Goal: Task Accomplishment & Management: Manage account settings

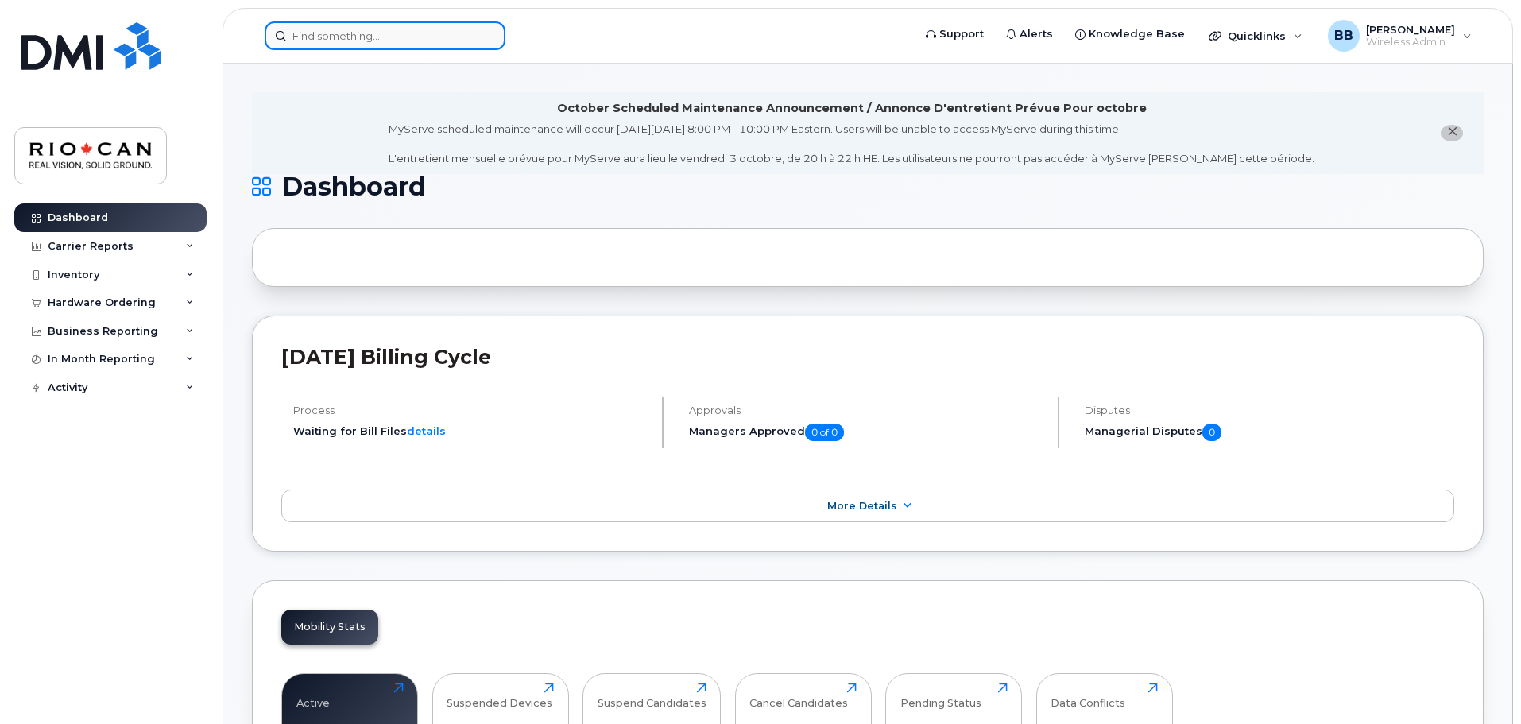
click at [336, 37] on input at bounding box center [385, 35] width 241 height 29
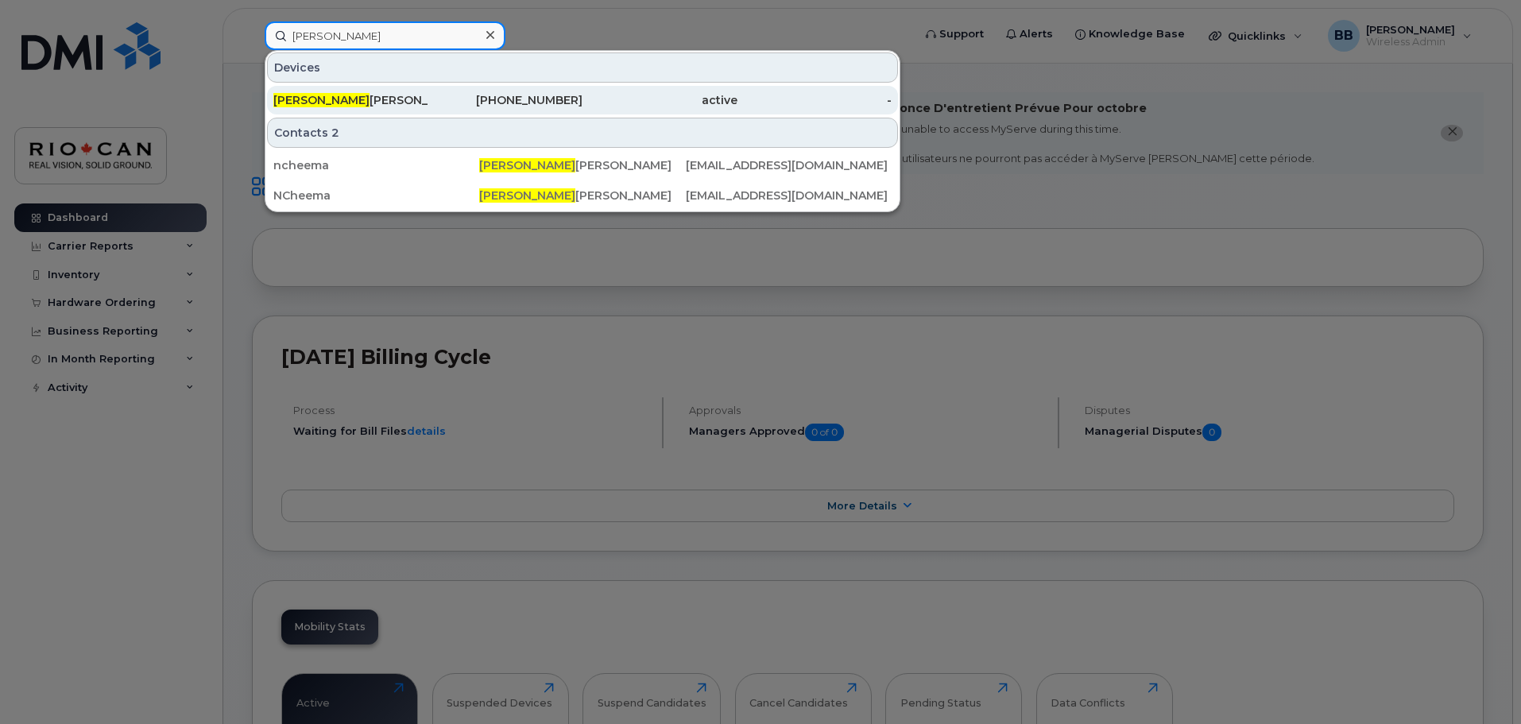
type input "[PERSON_NAME]"
click at [349, 89] on div "[PERSON_NAME]" at bounding box center [350, 100] width 155 height 29
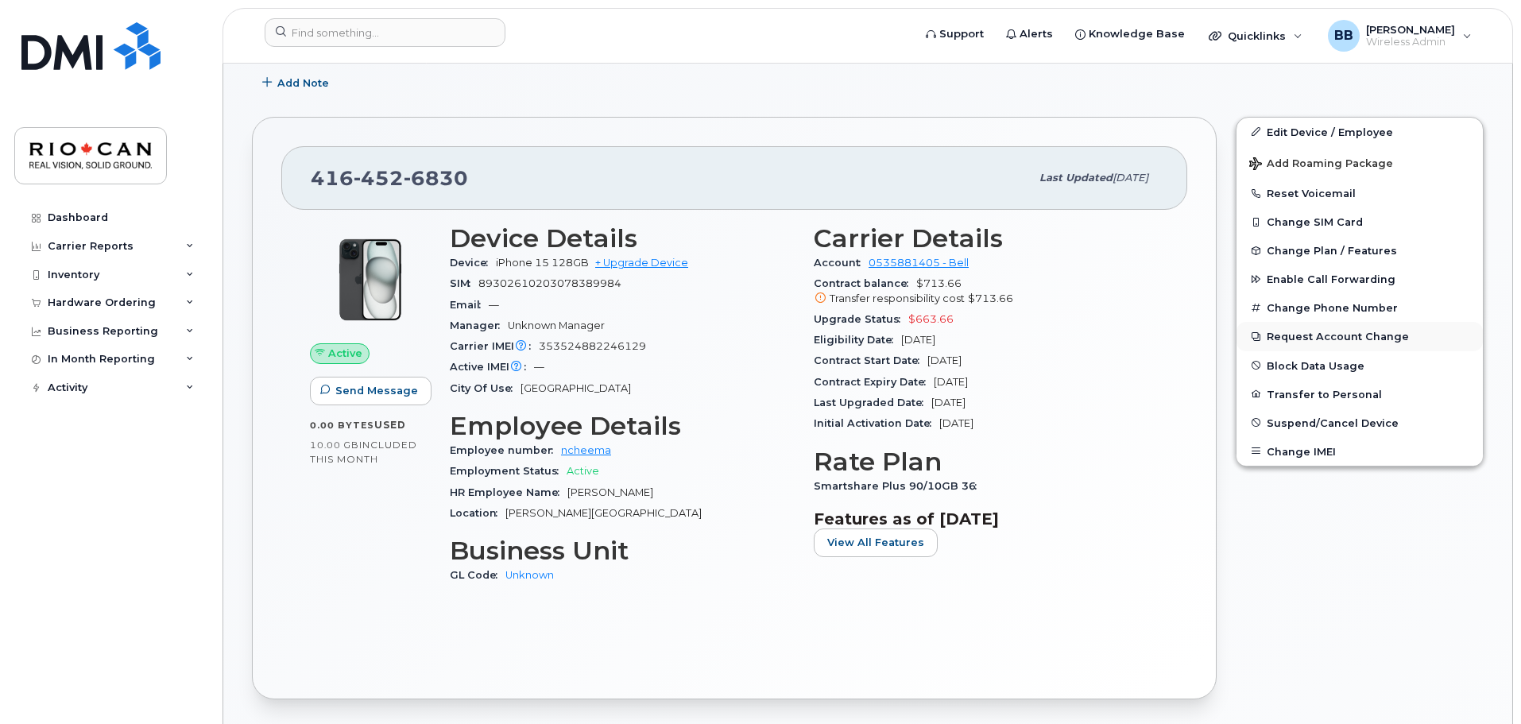
scroll to position [398, 0]
click at [1318, 132] on link "Edit Device / Employee" at bounding box center [1360, 132] width 246 height 29
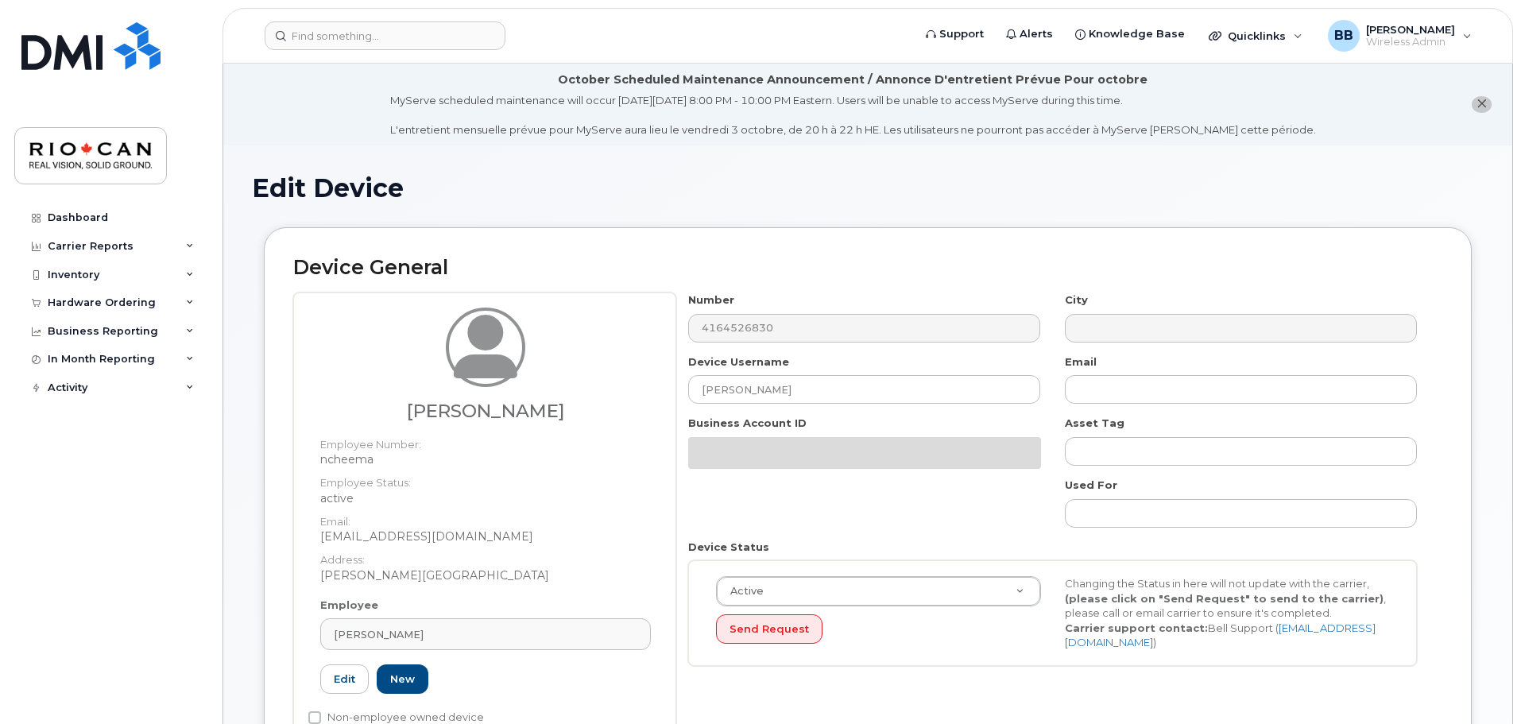
select select "162881"
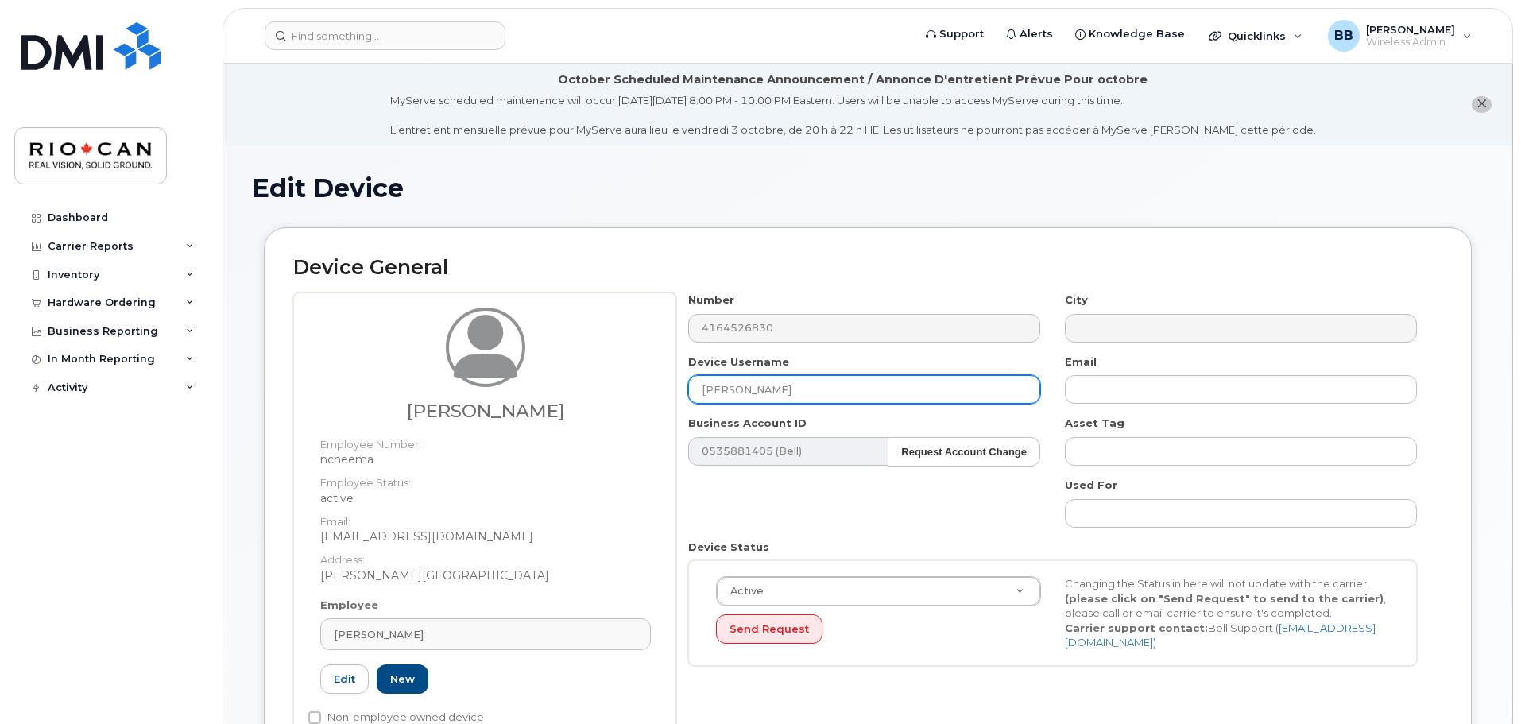
drag, startPoint x: 832, startPoint y: 387, endPoint x: 658, endPoint y: 391, distance: 174.1
click at [658, 391] on div "Navraj Cheema Employee Number: ncheema Employee Status: active Email: ncheema@r…" at bounding box center [867, 523] width 1149 height 462
paste input "Elena D'Acunto"
type input "Elena D'Acunto"
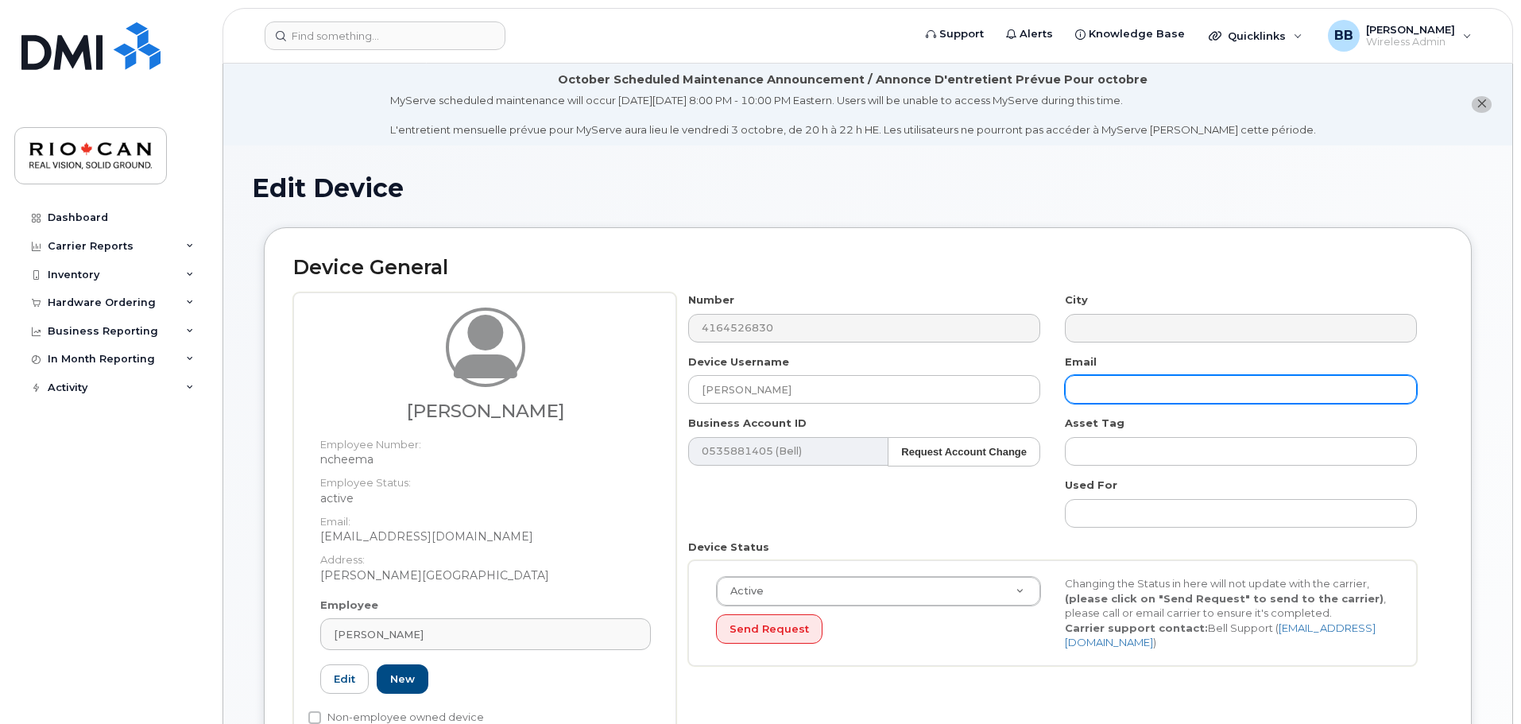
click at [1110, 383] on input "text" at bounding box center [1241, 389] width 352 height 29
paste input "EDacunto@riocan.com"
type input "EDacunto@riocan.com"
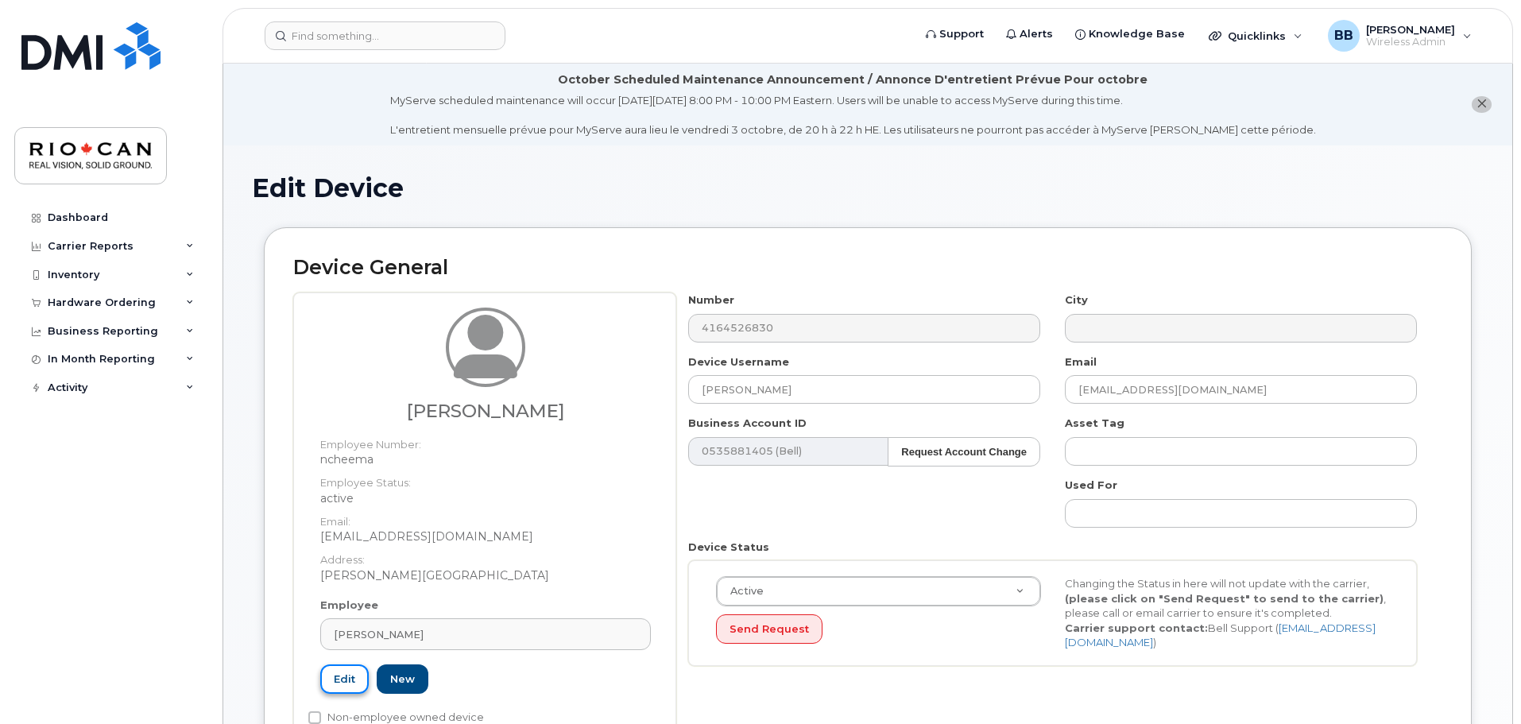
click at [339, 682] on link "Edit" at bounding box center [344, 678] width 48 height 29
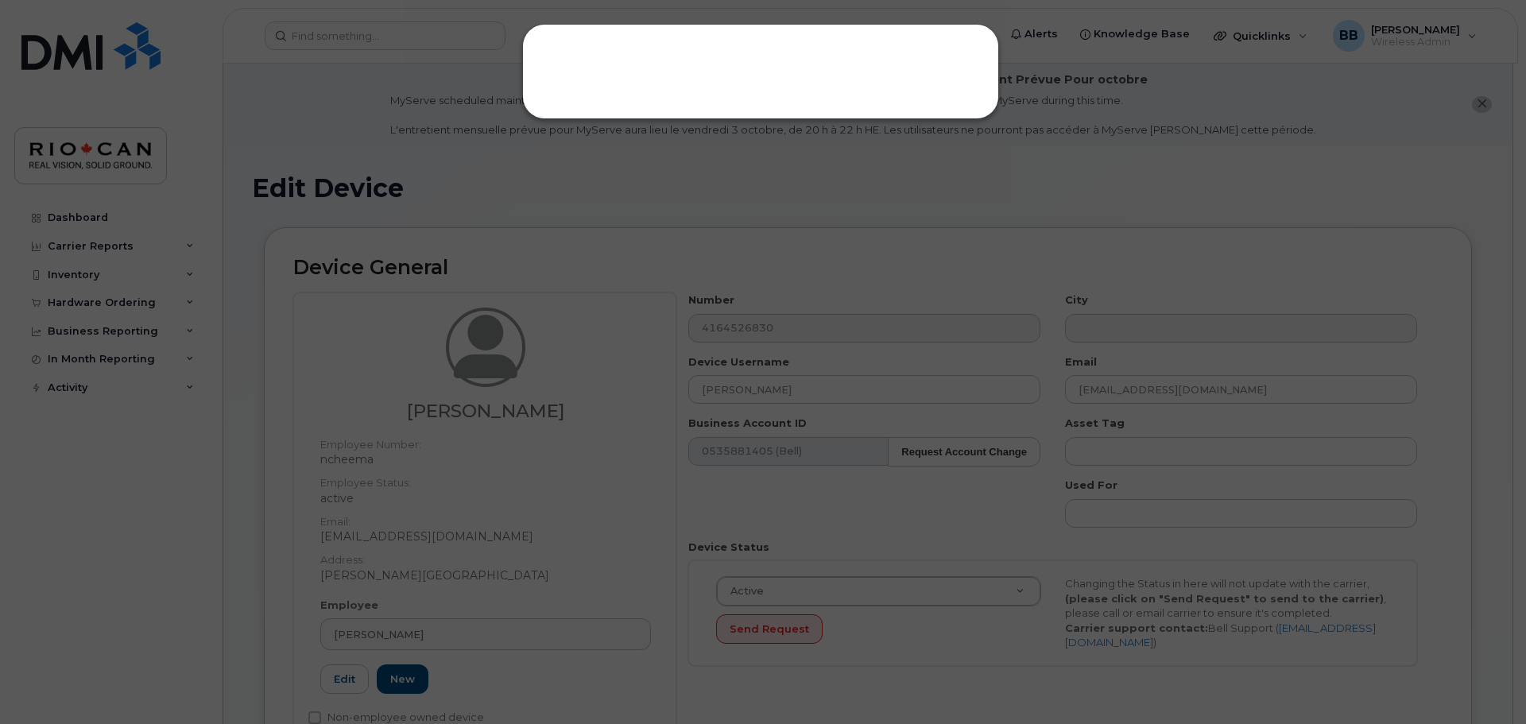
click at [813, 180] on div at bounding box center [763, 362] width 1526 height 724
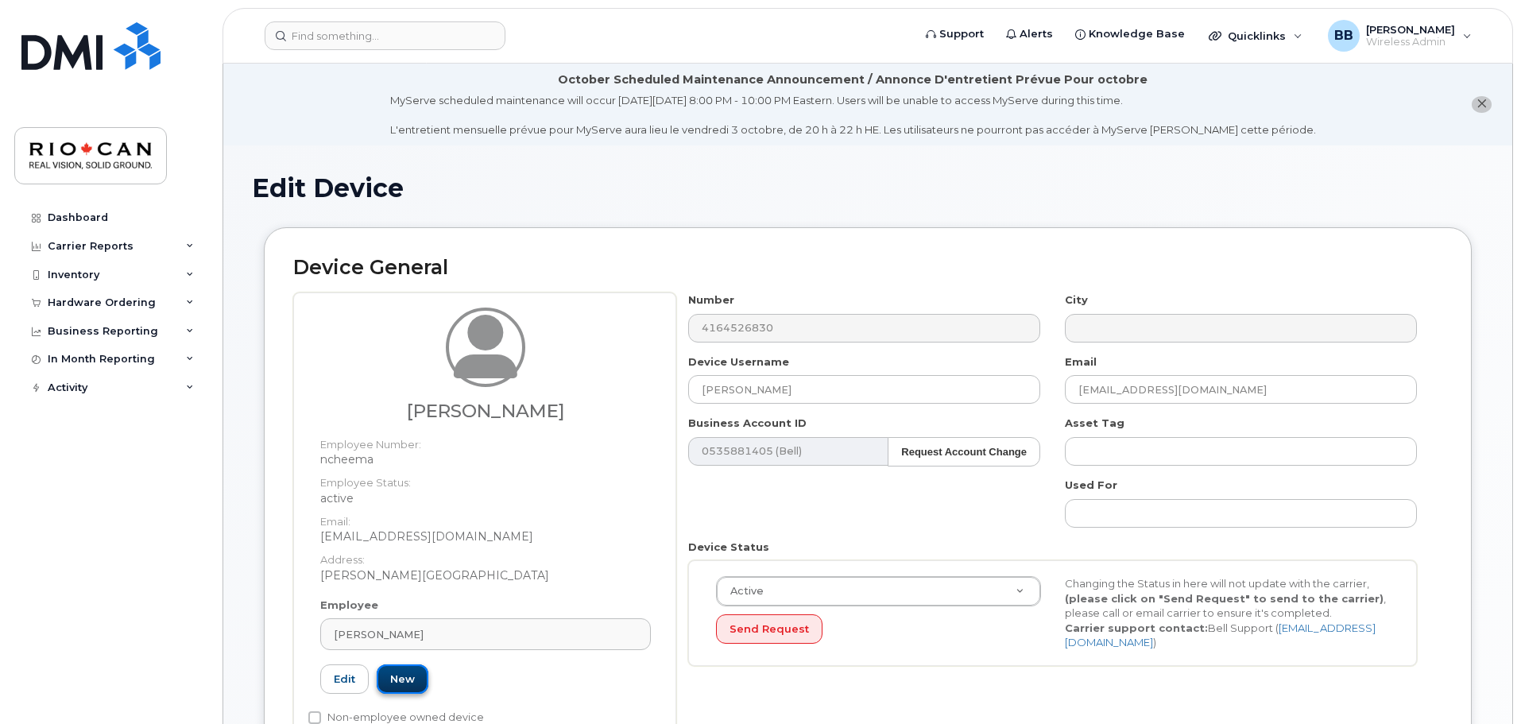
click at [416, 681] on link "New" at bounding box center [403, 678] width 52 height 29
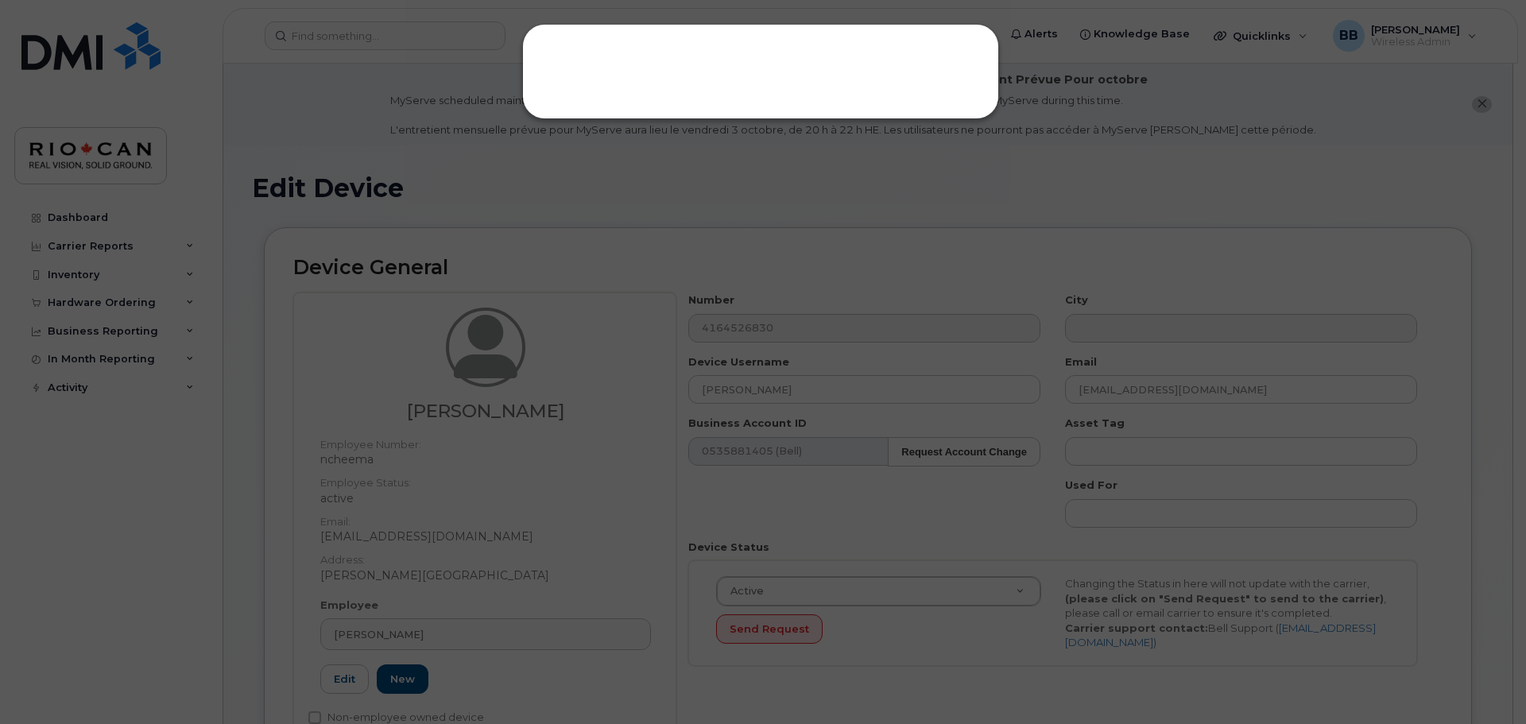
click at [663, 167] on div at bounding box center [763, 362] width 1526 height 724
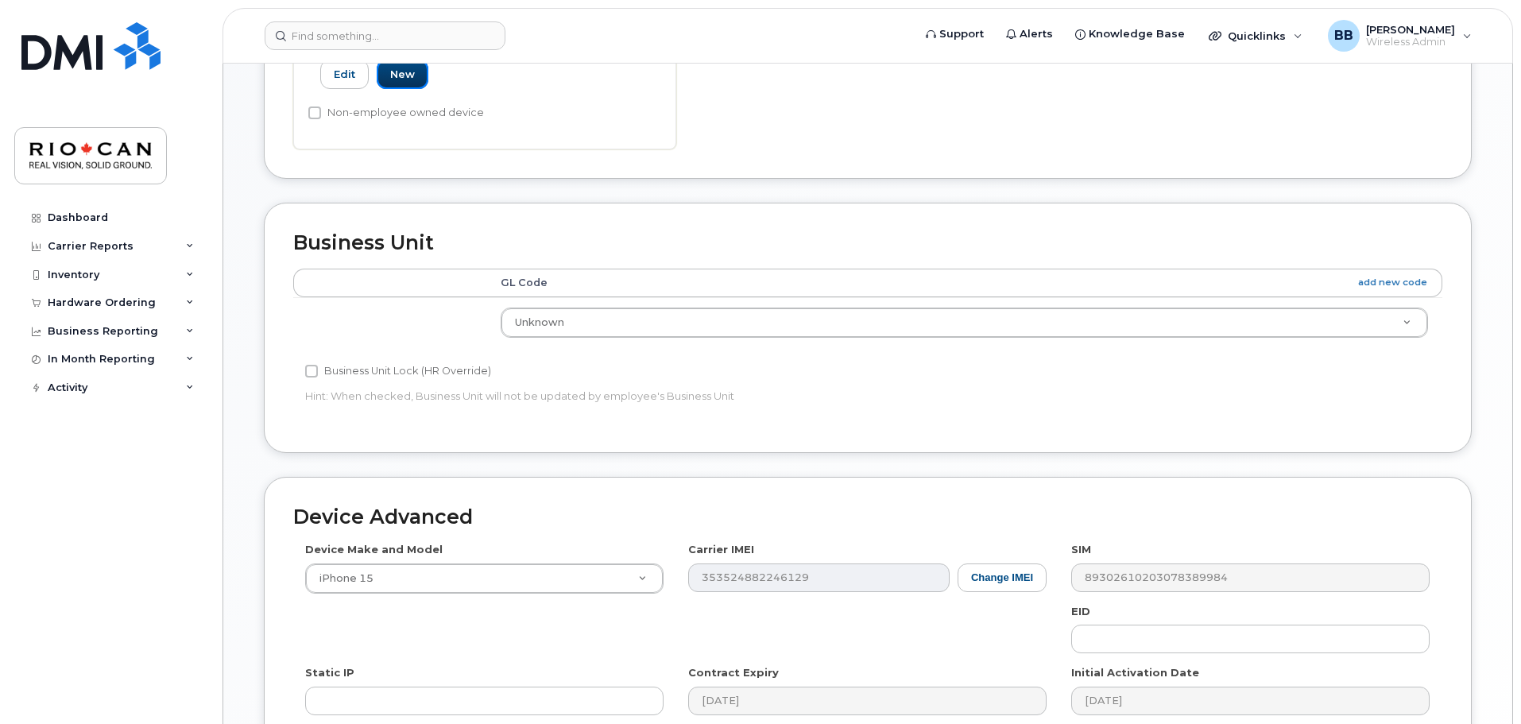
scroll to position [831, 0]
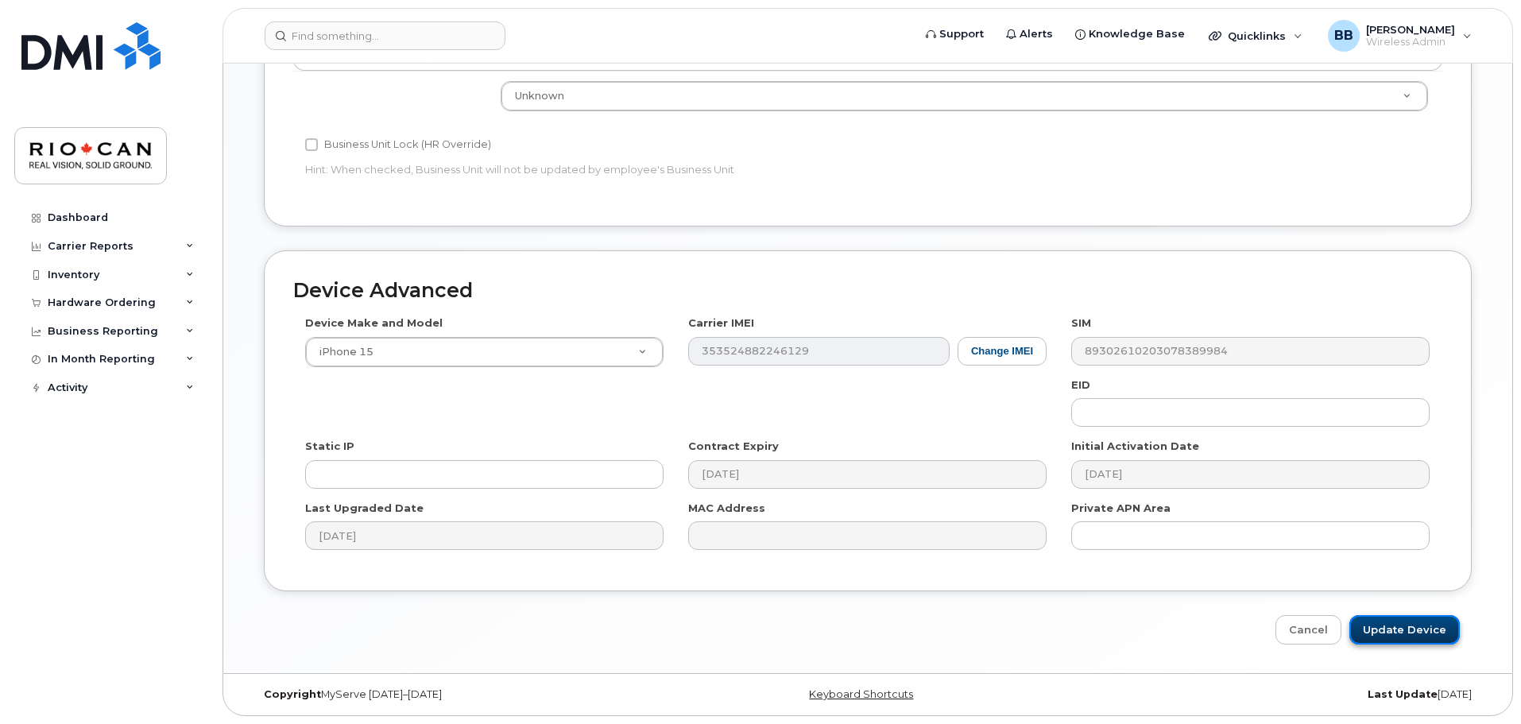
click at [1391, 626] on input "Update Device" at bounding box center [1405, 629] width 110 height 29
type input "Saving..."
